Goal: Task Accomplishment & Management: Manage account settings

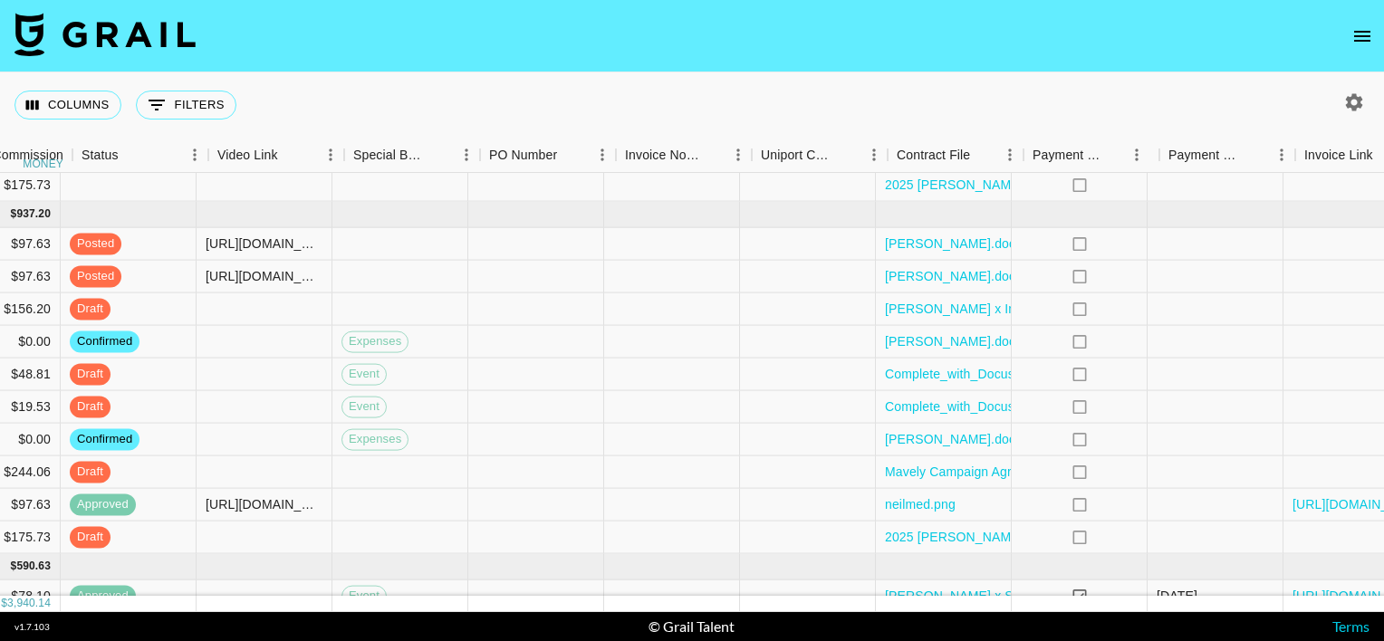
scroll to position [252, 1637]
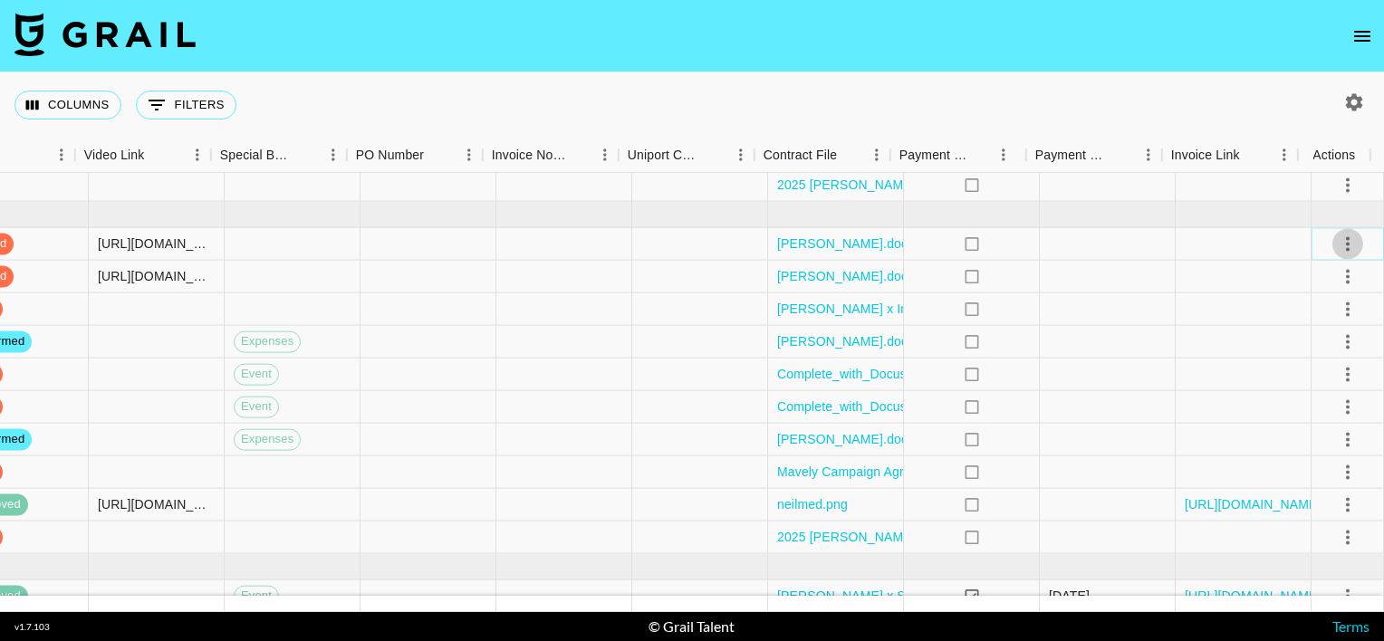
click at [1339, 245] on icon "select merge strategy" at bounding box center [1348, 244] width 22 height 22
click at [1306, 407] on div "Approve" at bounding box center [1309, 413] width 55 height 22
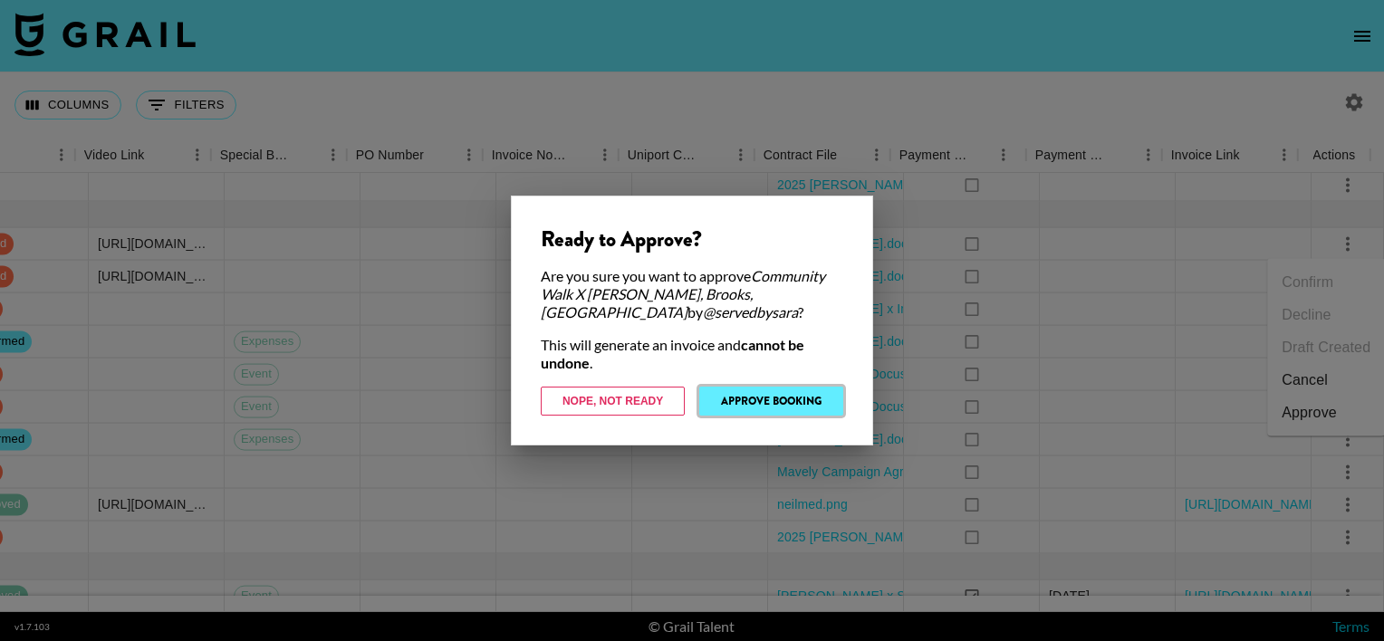
click at [813, 406] on button "Approve Booking" at bounding box center [771, 401] width 144 height 29
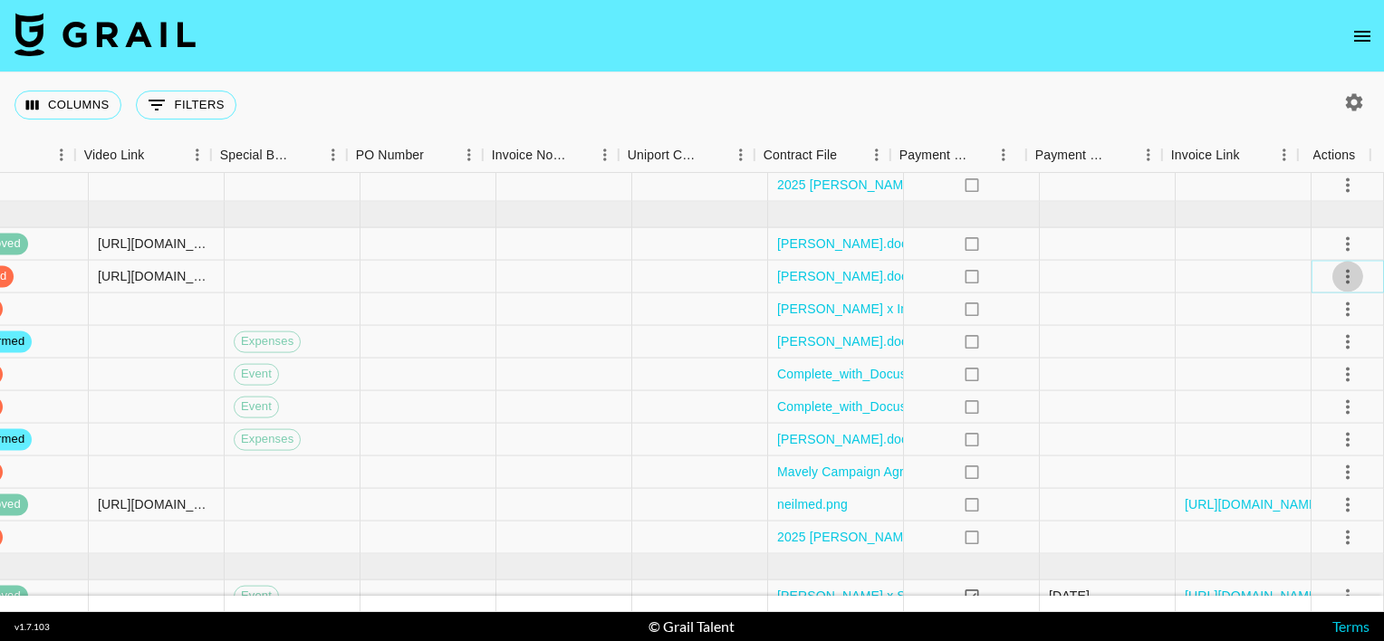
click at [1337, 276] on icon "select merge strategy" at bounding box center [1348, 276] width 22 height 22
click at [1312, 445] on div "Approve" at bounding box center [1309, 446] width 55 height 22
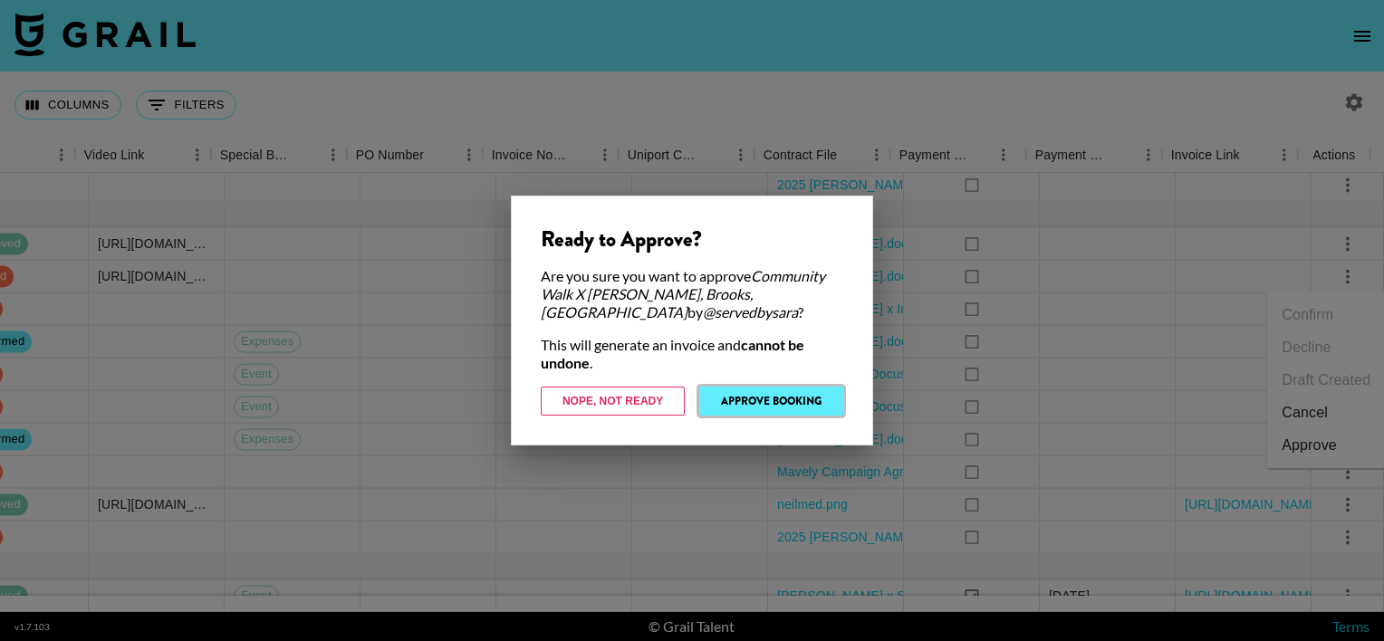
click at [804, 401] on button "Approve Booking" at bounding box center [771, 401] width 144 height 29
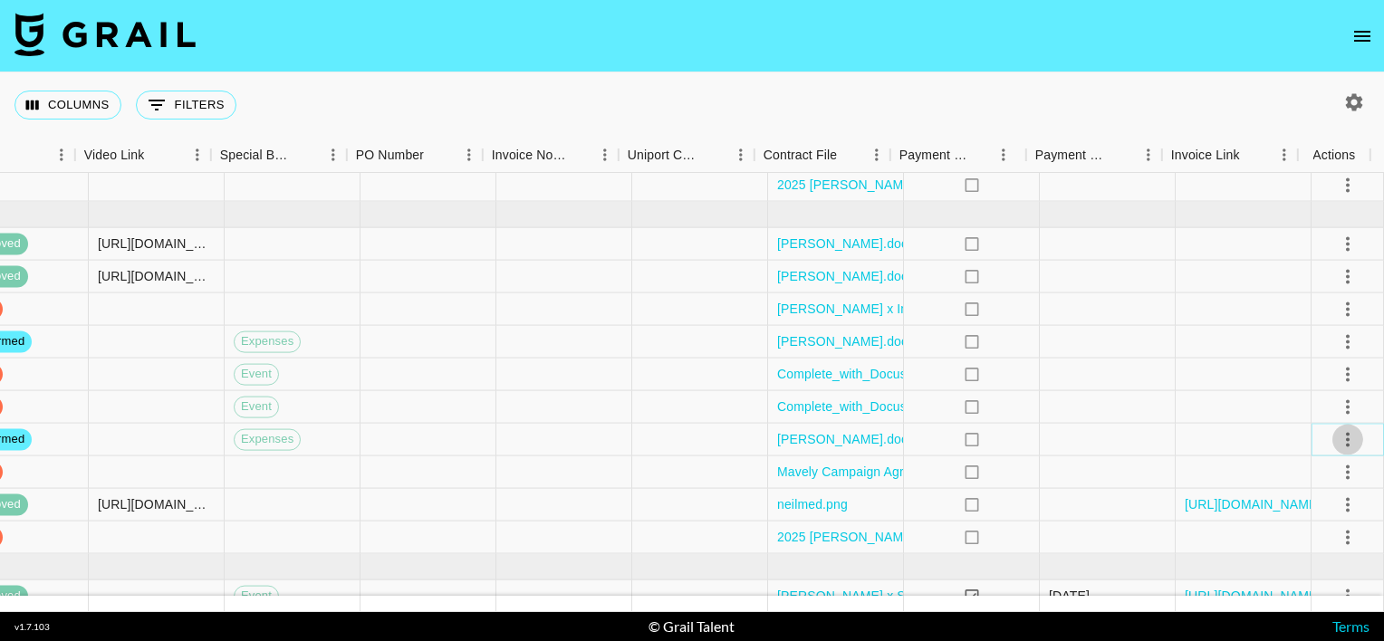
click at [1337, 441] on icon "select merge strategy" at bounding box center [1348, 440] width 22 height 22
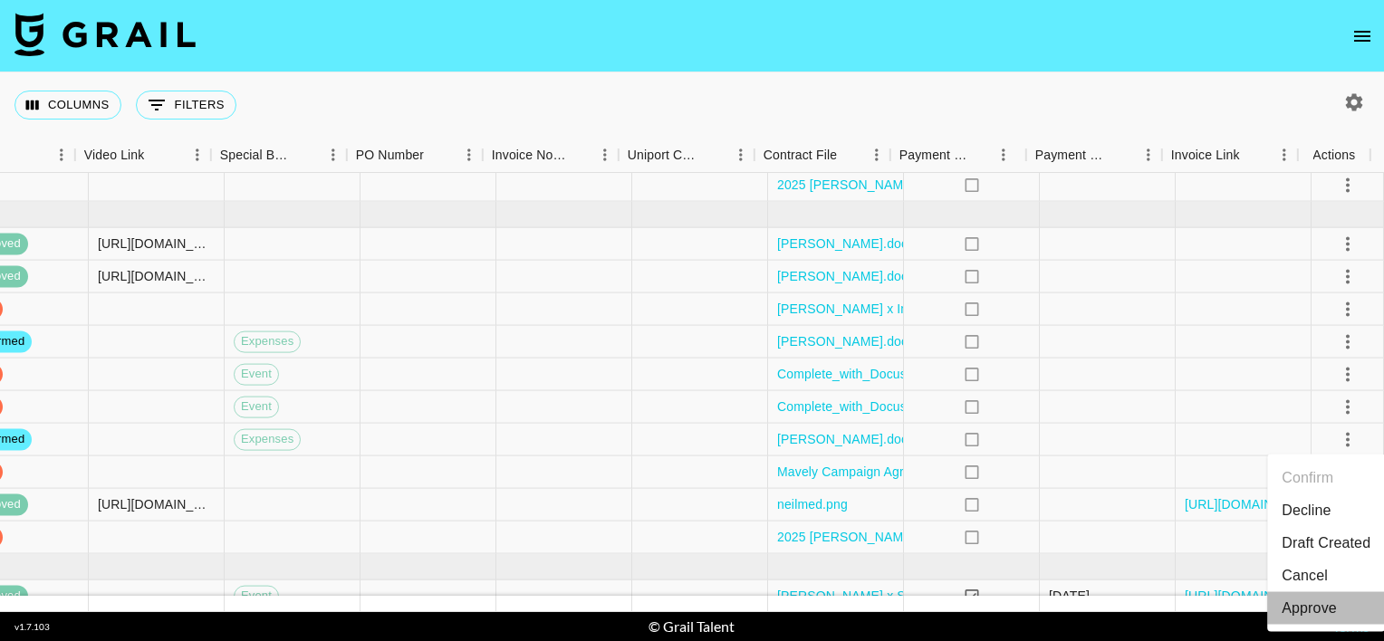
click at [1298, 602] on div "Approve" at bounding box center [1309, 609] width 55 height 22
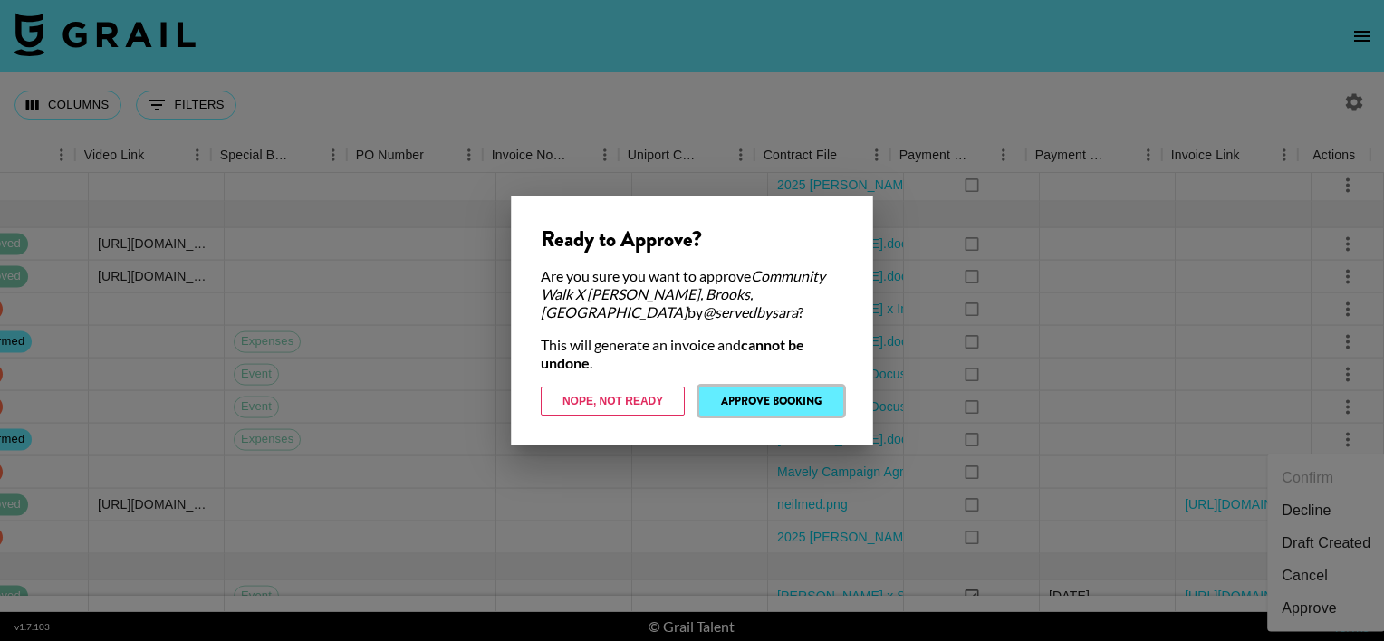
click at [809, 398] on button "Approve Booking" at bounding box center [771, 401] width 144 height 29
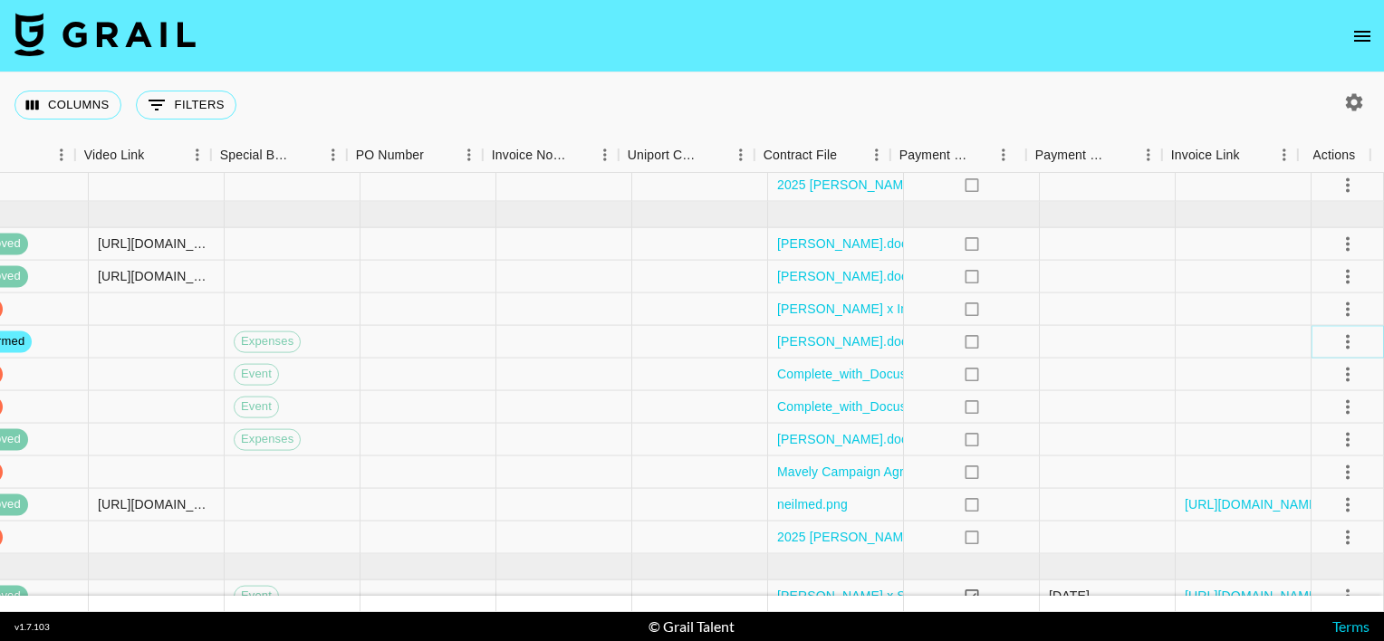
click at [1337, 337] on icon "select merge strategy" at bounding box center [1348, 342] width 22 height 22
click at [1294, 513] on div "Approve" at bounding box center [1309, 511] width 55 height 22
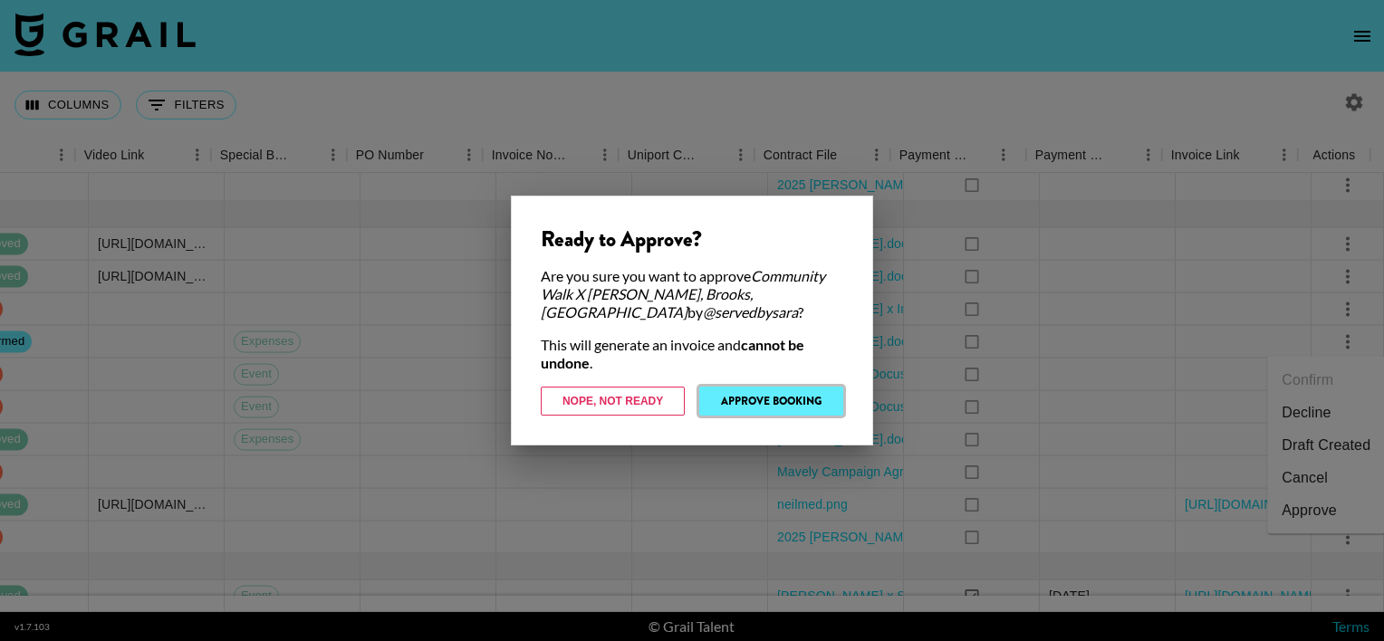
click at [804, 410] on button "Approve Booking" at bounding box center [771, 401] width 144 height 29
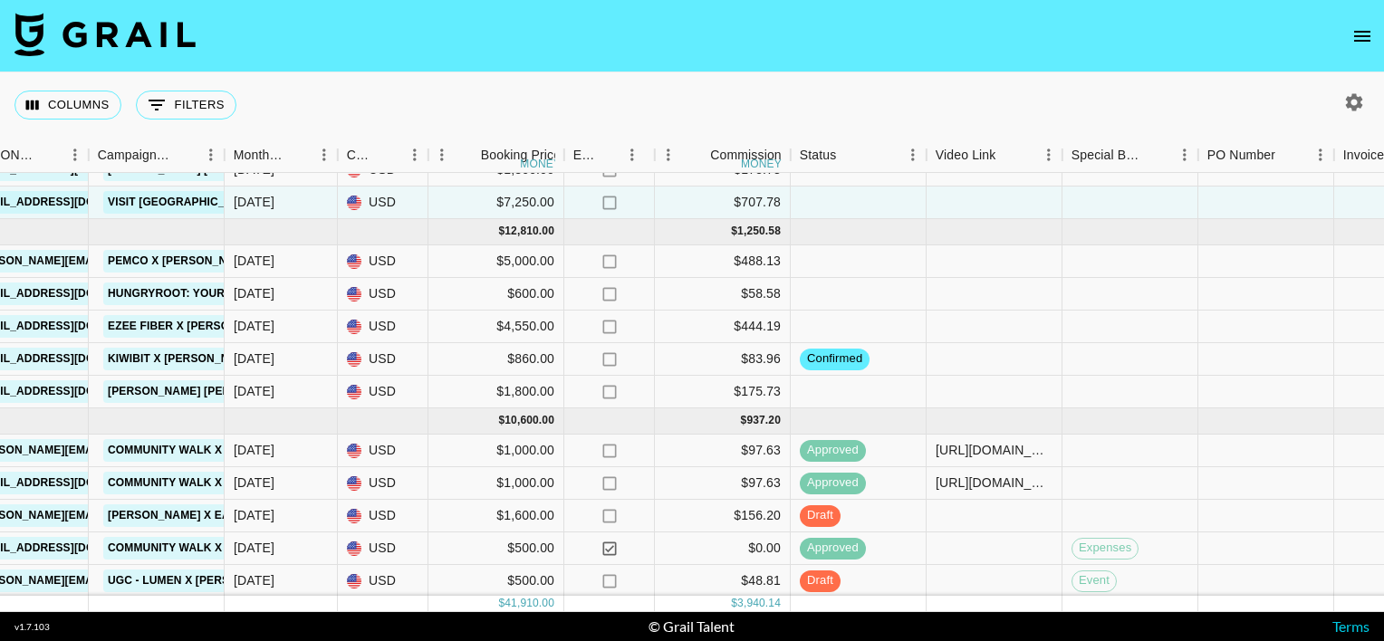
scroll to position [0, 786]
